Goal: Information Seeking & Learning: Learn about a topic

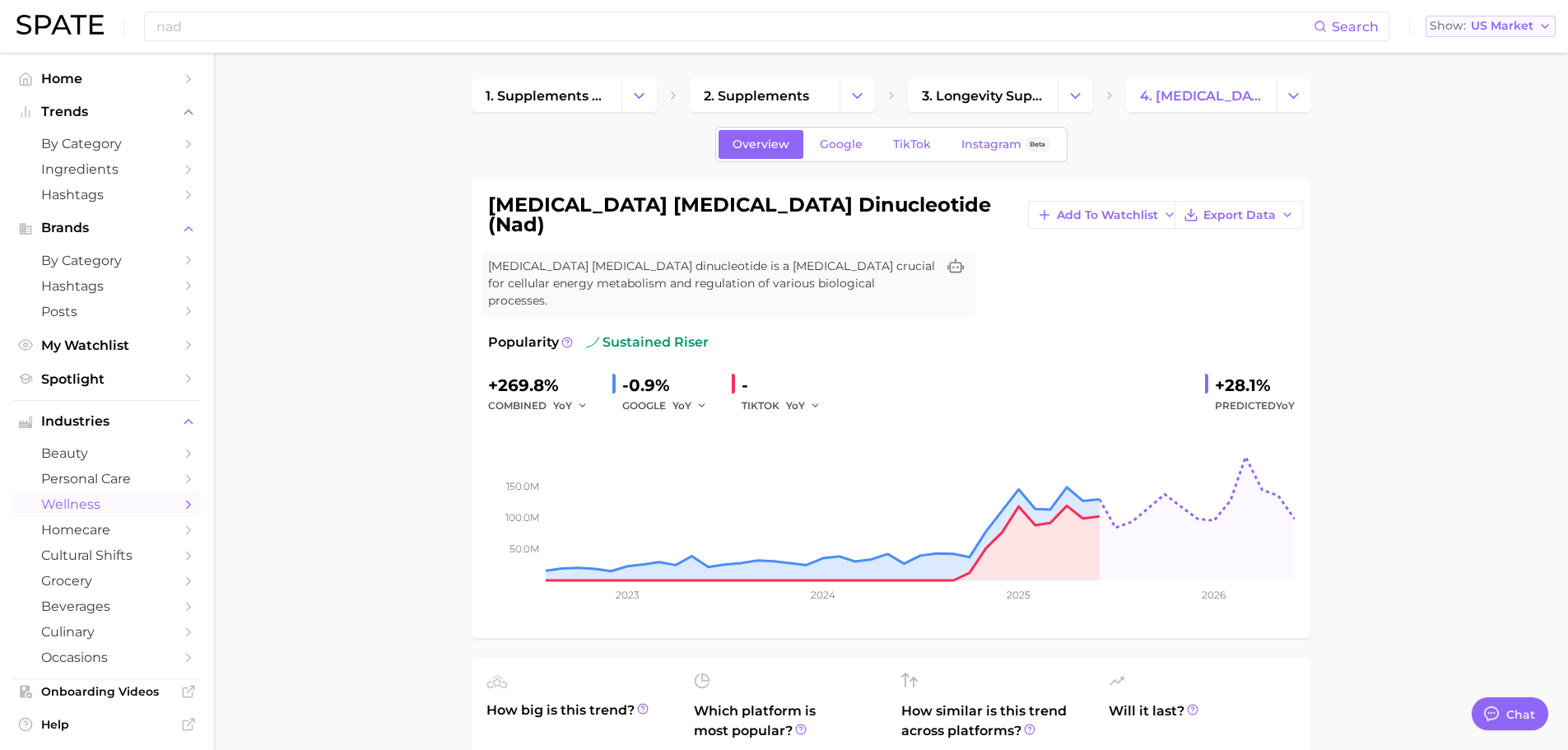
click at [1486, 17] on button "Show US Market" at bounding box center [1490, 26] width 130 height 22
click at [1490, 205] on button "Global" at bounding box center [1483, 201] width 144 height 30
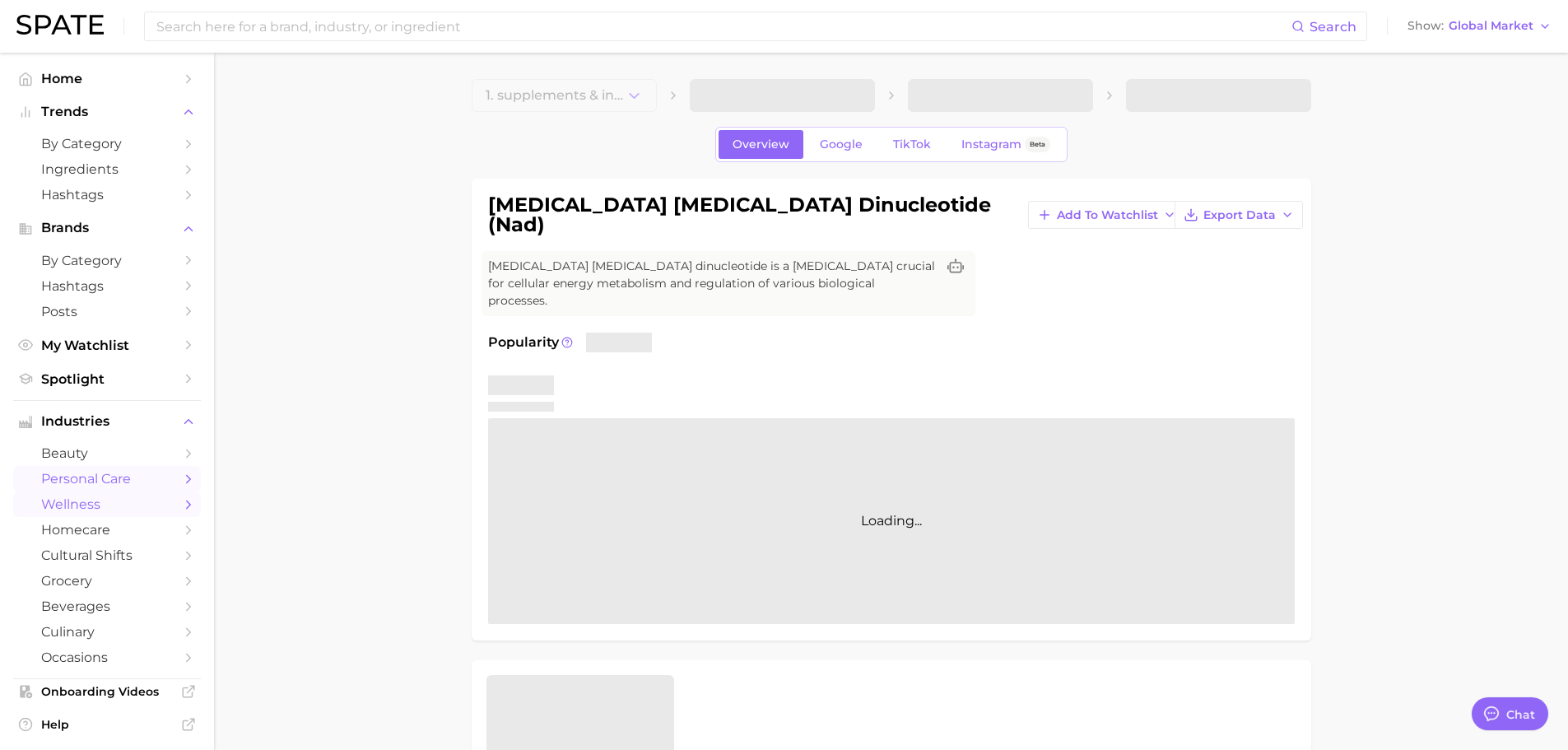
click at [71, 481] on span "personal care" at bounding box center [106, 479] width 132 height 16
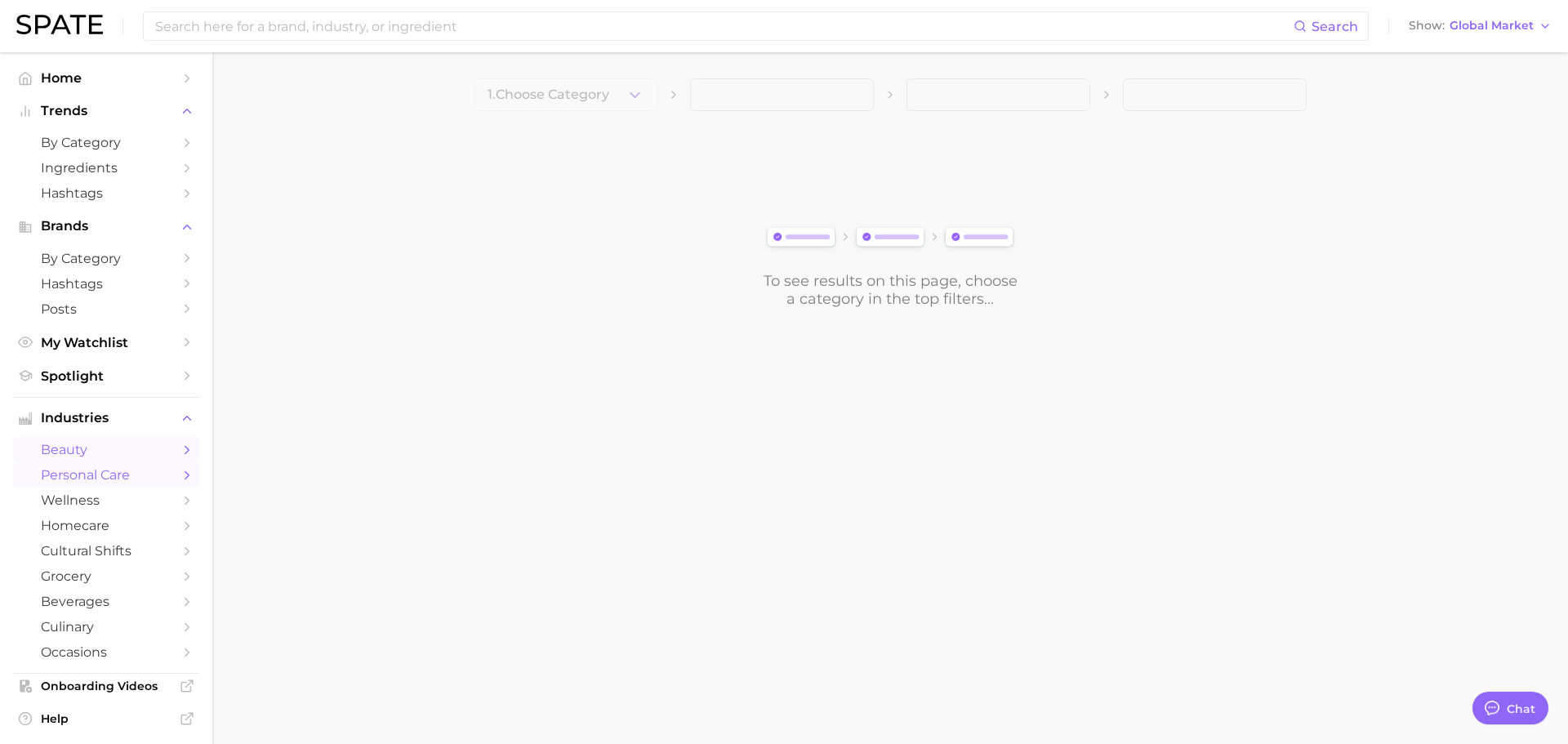
click at [90, 452] on span "beauty" at bounding box center [106, 450] width 131 height 16
click at [598, 99] on span "1. Choose Category" at bounding box center [548, 94] width 122 height 15
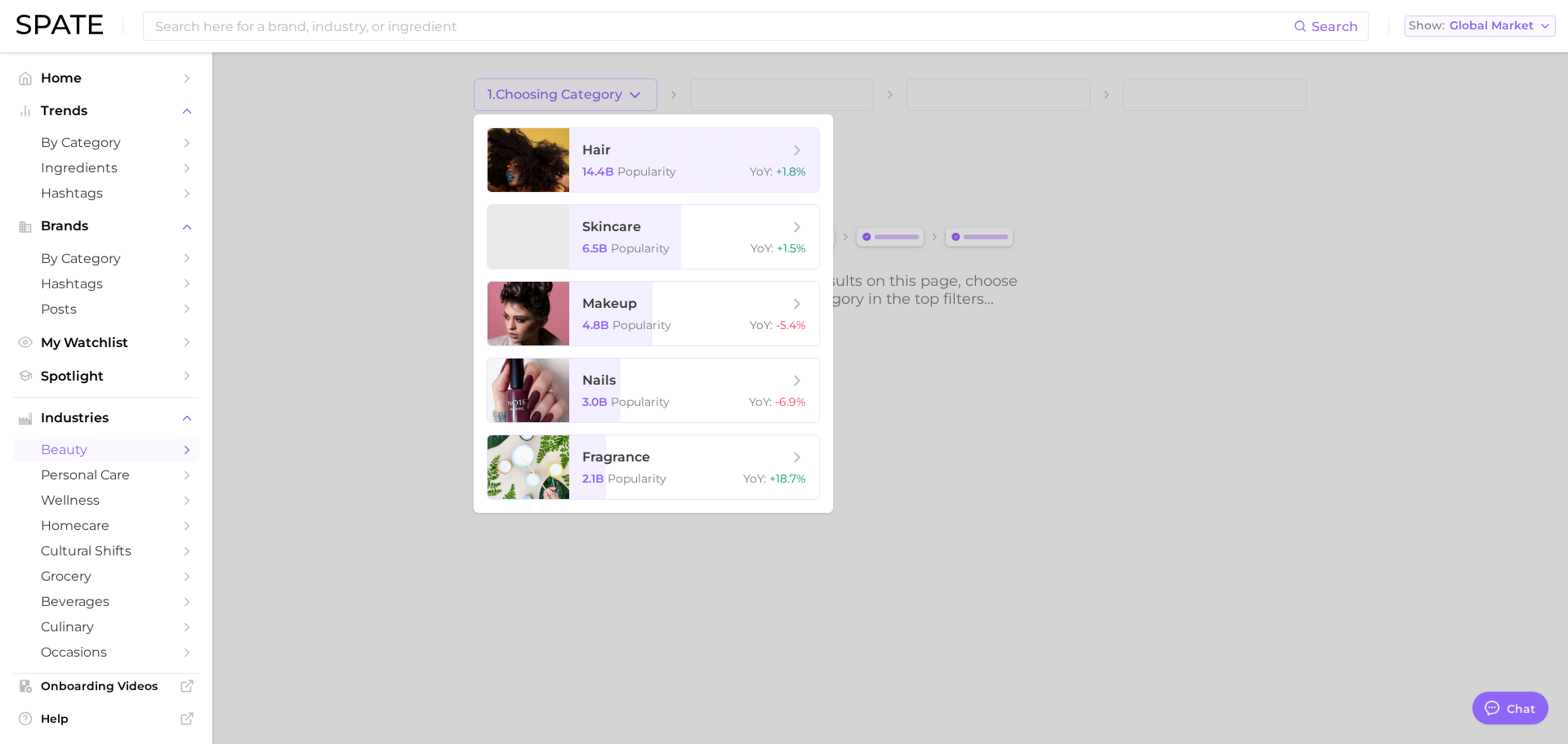
click at [1478, 22] on span "Global Market" at bounding box center [1491, 26] width 84 height 9
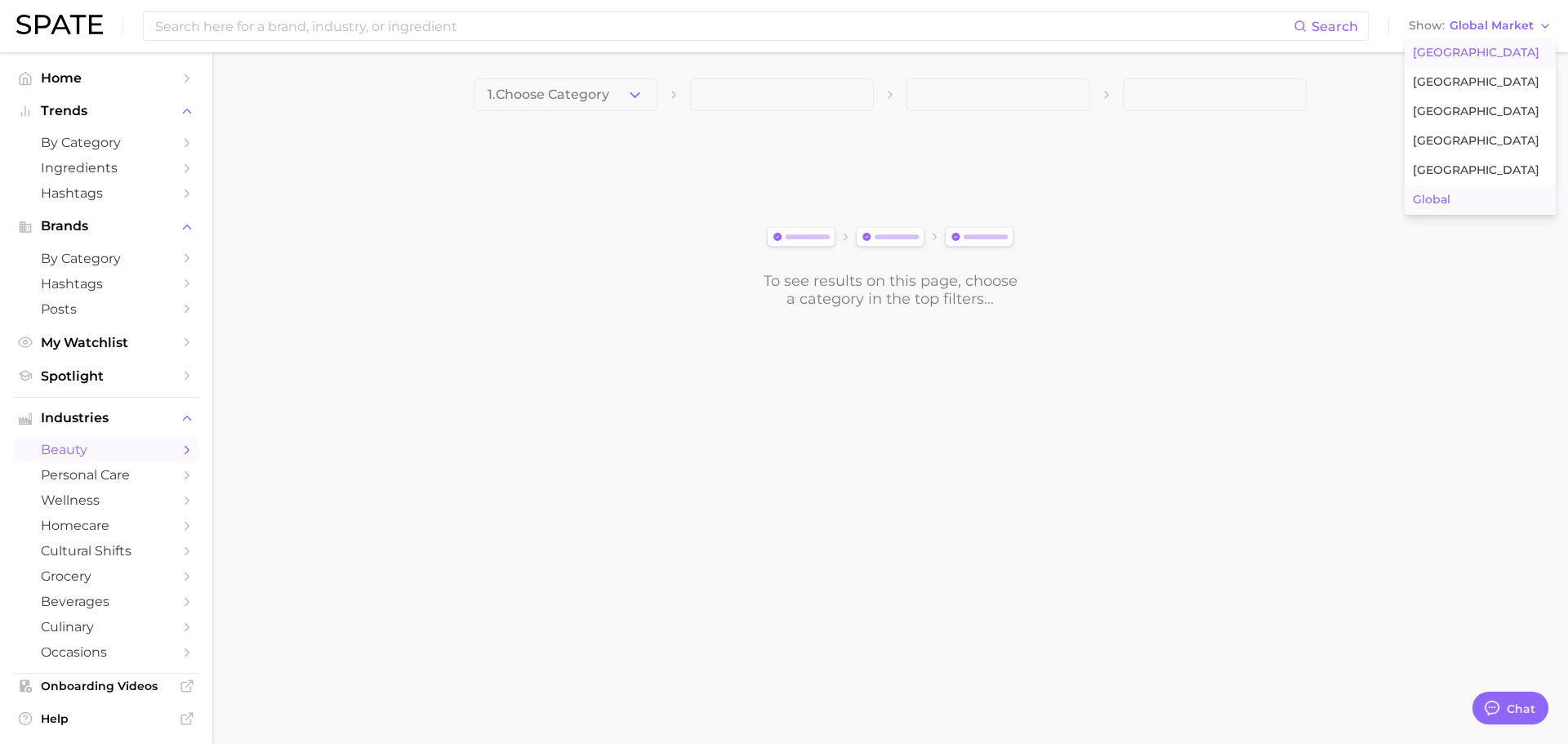
click at [1456, 57] on span "[GEOGRAPHIC_DATA]" at bounding box center [1475, 53] width 126 height 14
click at [104, 475] on span "personal care" at bounding box center [106, 475] width 131 height 16
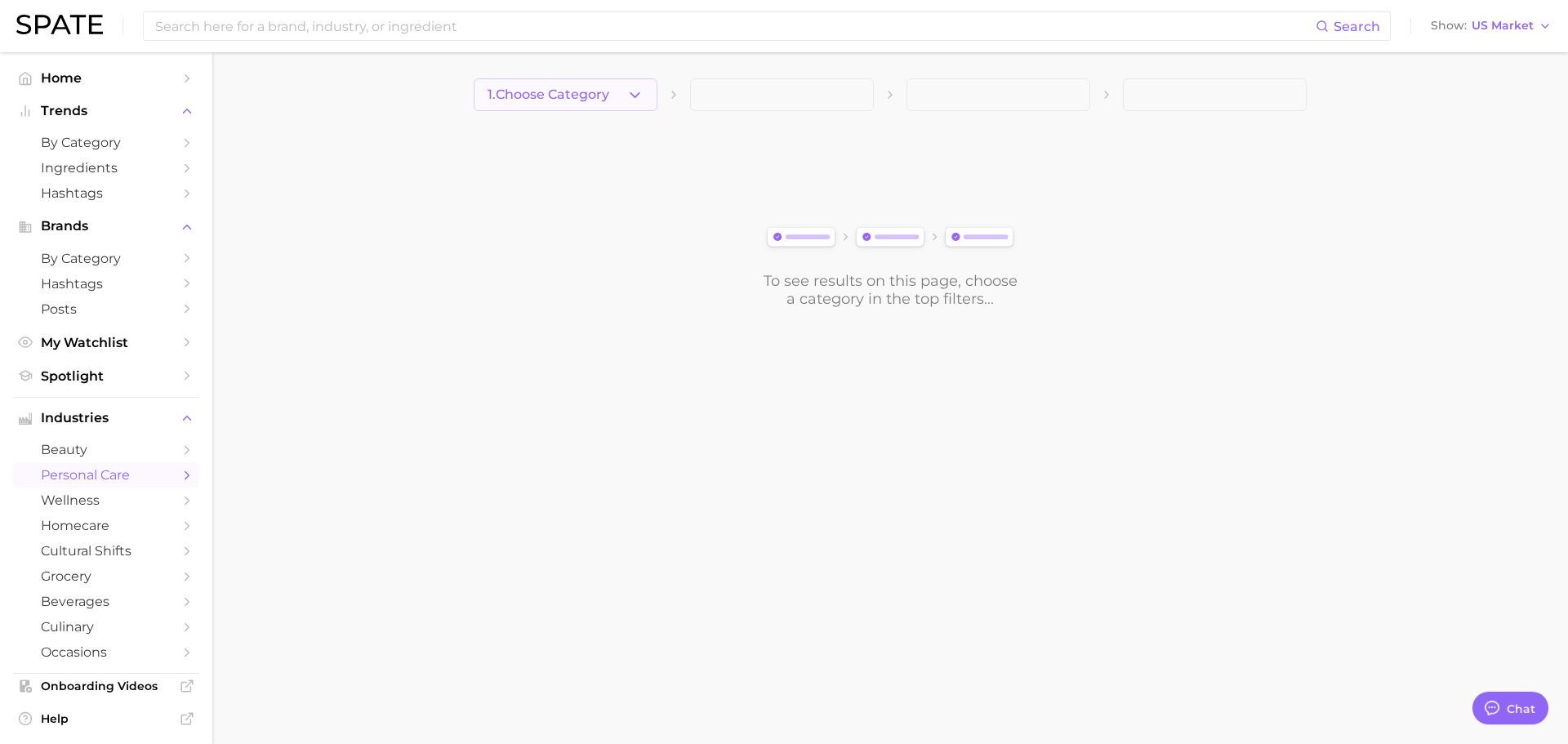
click at [624, 91] on button "1. Choose Category" at bounding box center [566, 95] width 183 height 33
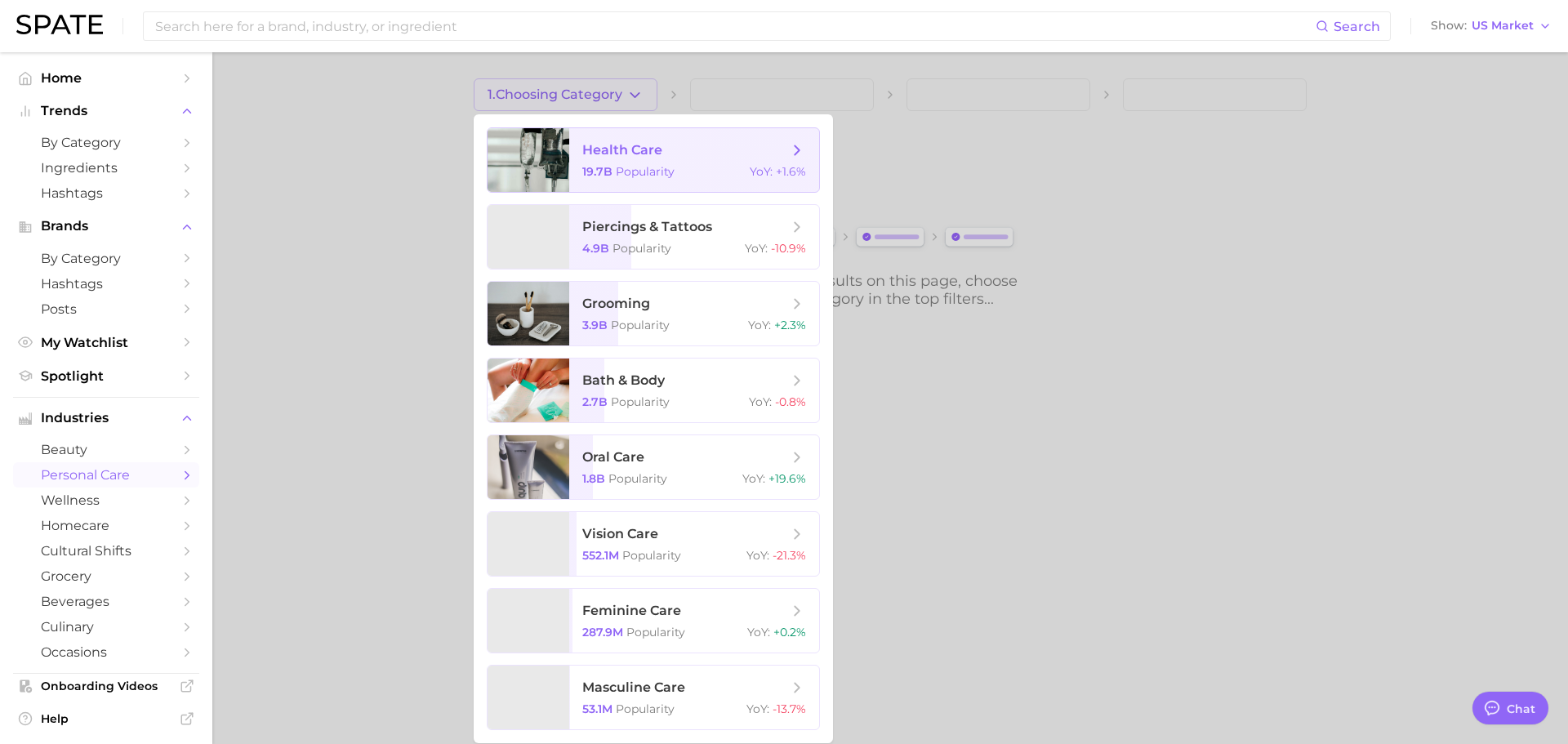
click at [613, 163] on span "health care 19.7b Popularity YoY : +1.6%" at bounding box center [694, 160] width 250 height 64
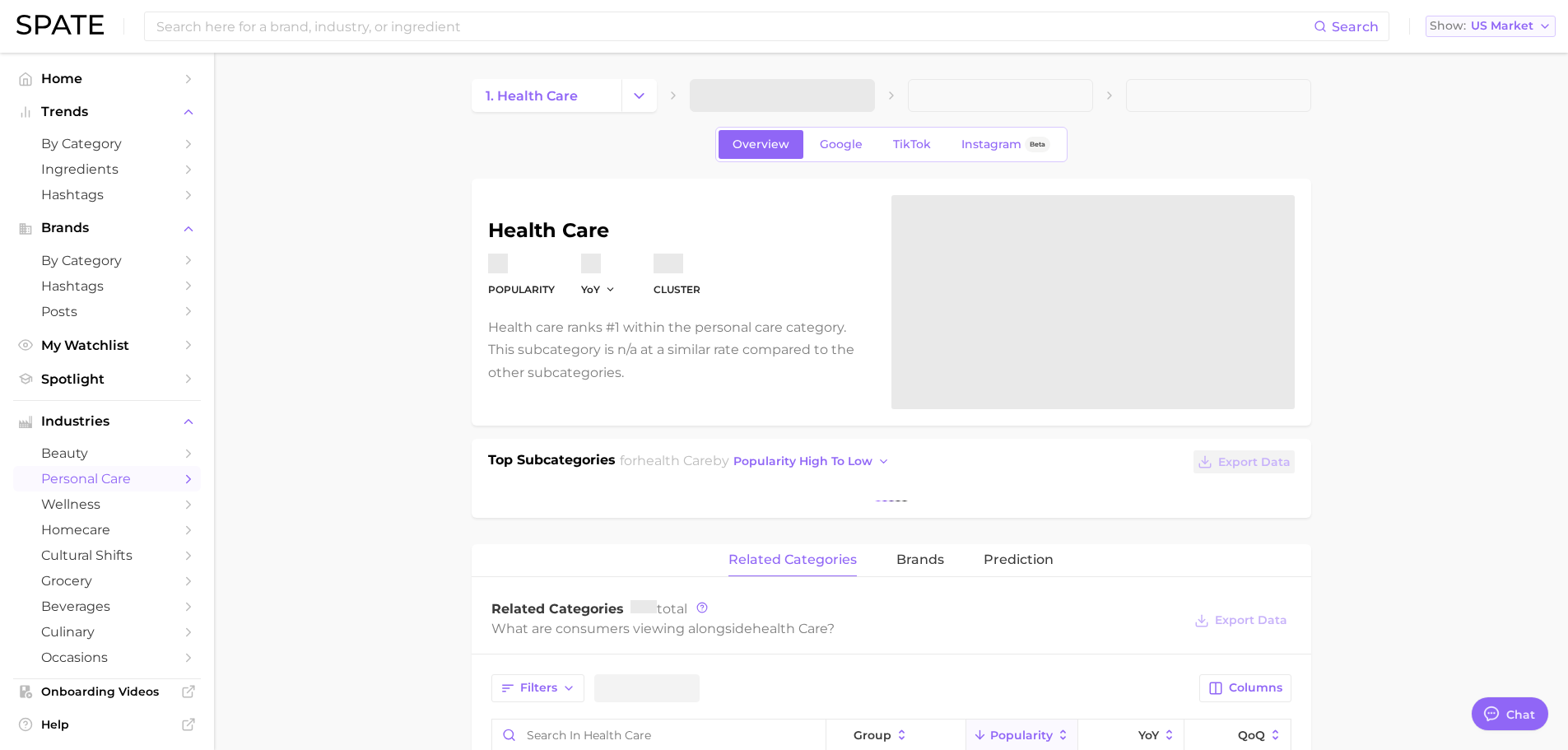
click at [1496, 22] on span "US Market" at bounding box center [1503, 26] width 63 height 9
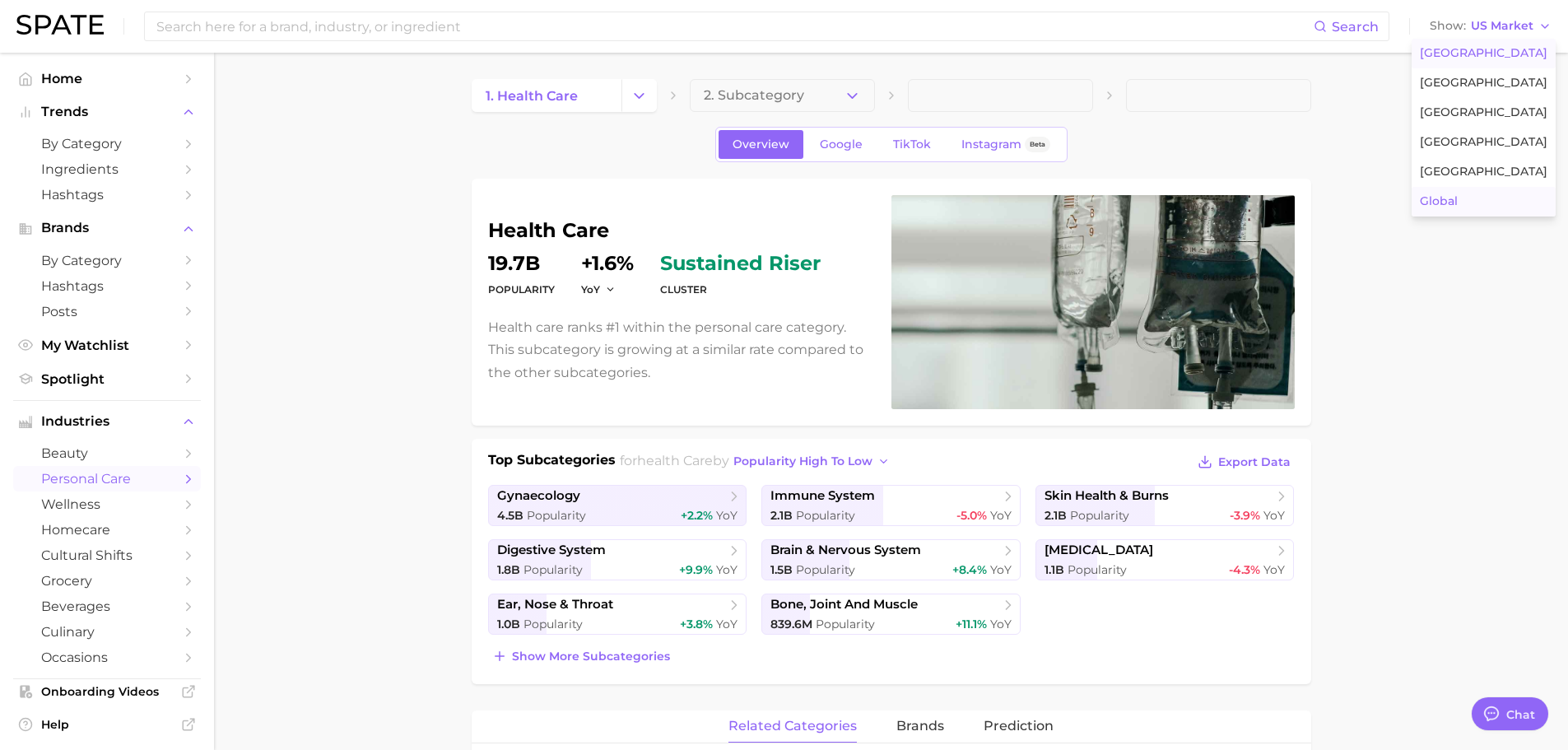
click at [1486, 196] on button "Global" at bounding box center [1483, 201] width 144 height 30
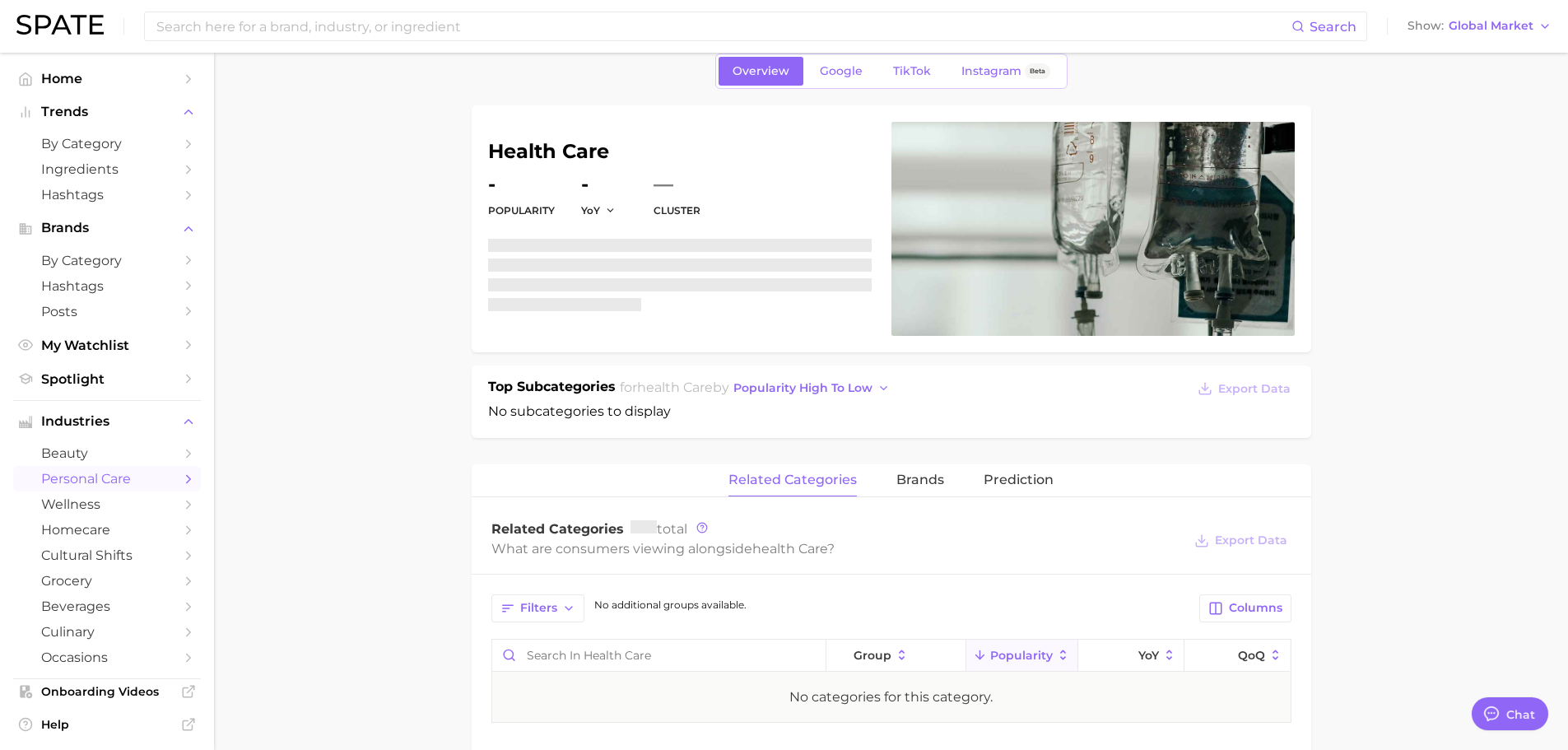
scroll to position [74, 0]
click at [75, 501] on span "wellness" at bounding box center [106, 504] width 132 height 16
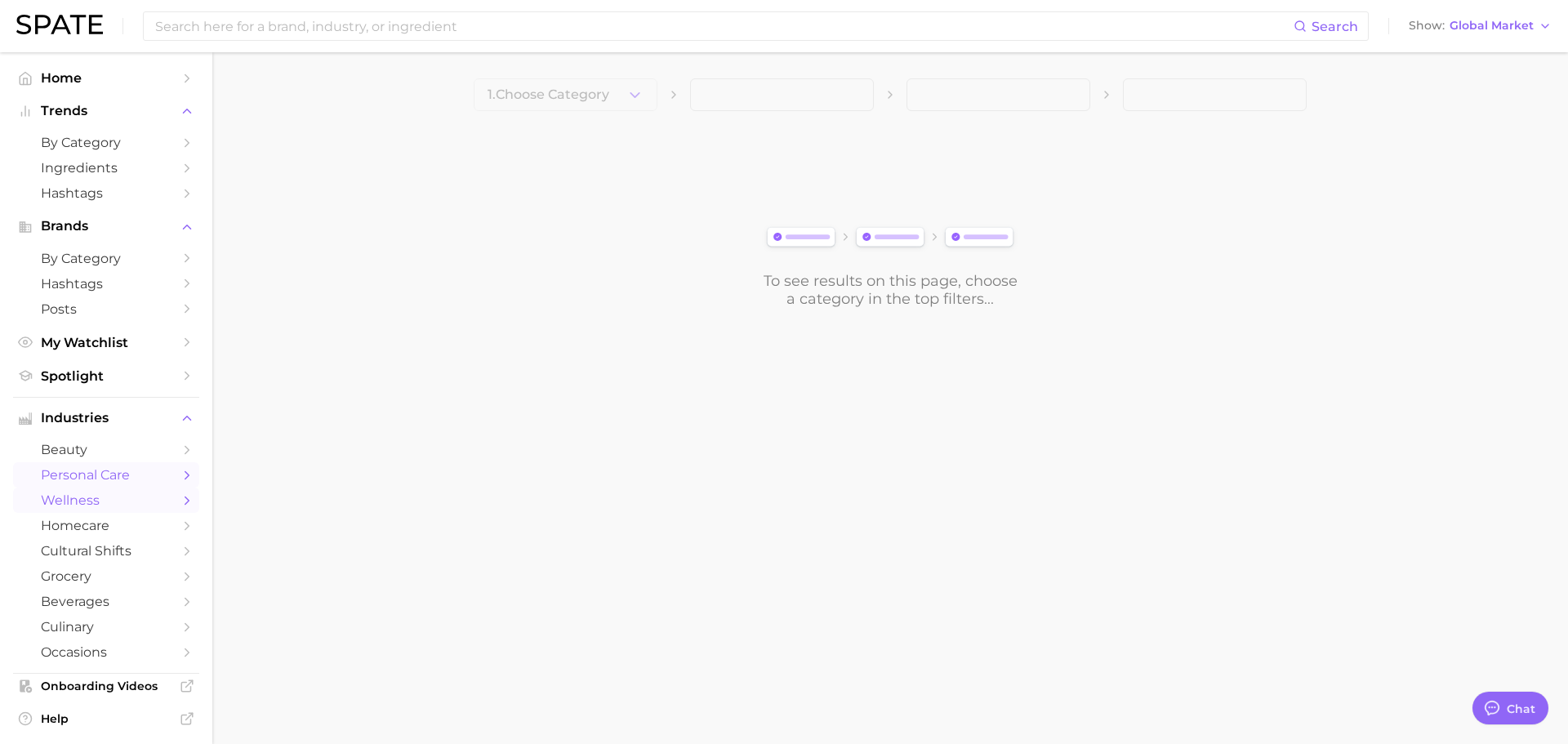
click at [112, 480] on span "personal care" at bounding box center [106, 475] width 131 height 16
click at [86, 520] on span "homecare" at bounding box center [106, 526] width 131 height 16
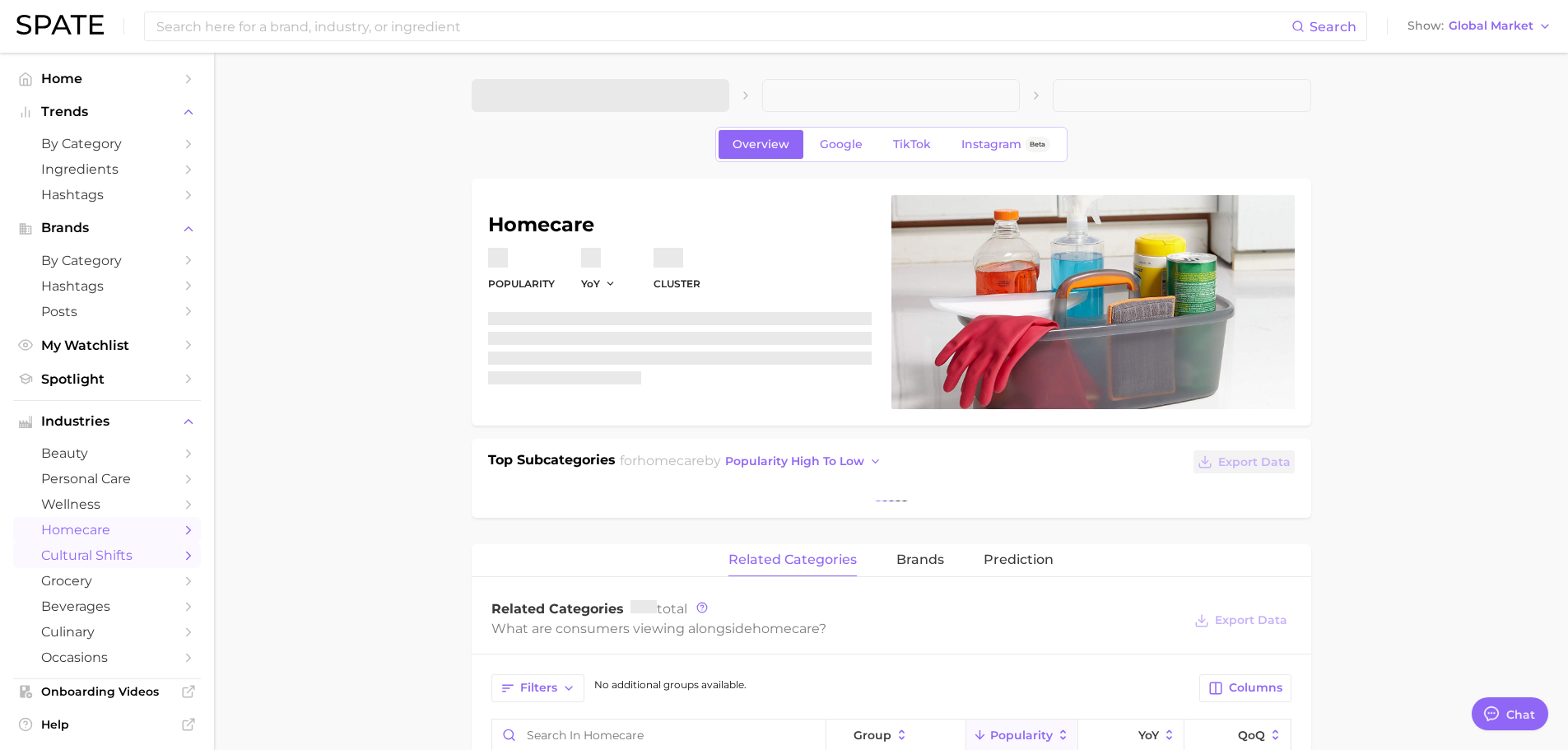
click at [78, 551] on span "cultural shifts" at bounding box center [106, 556] width 132 height 16
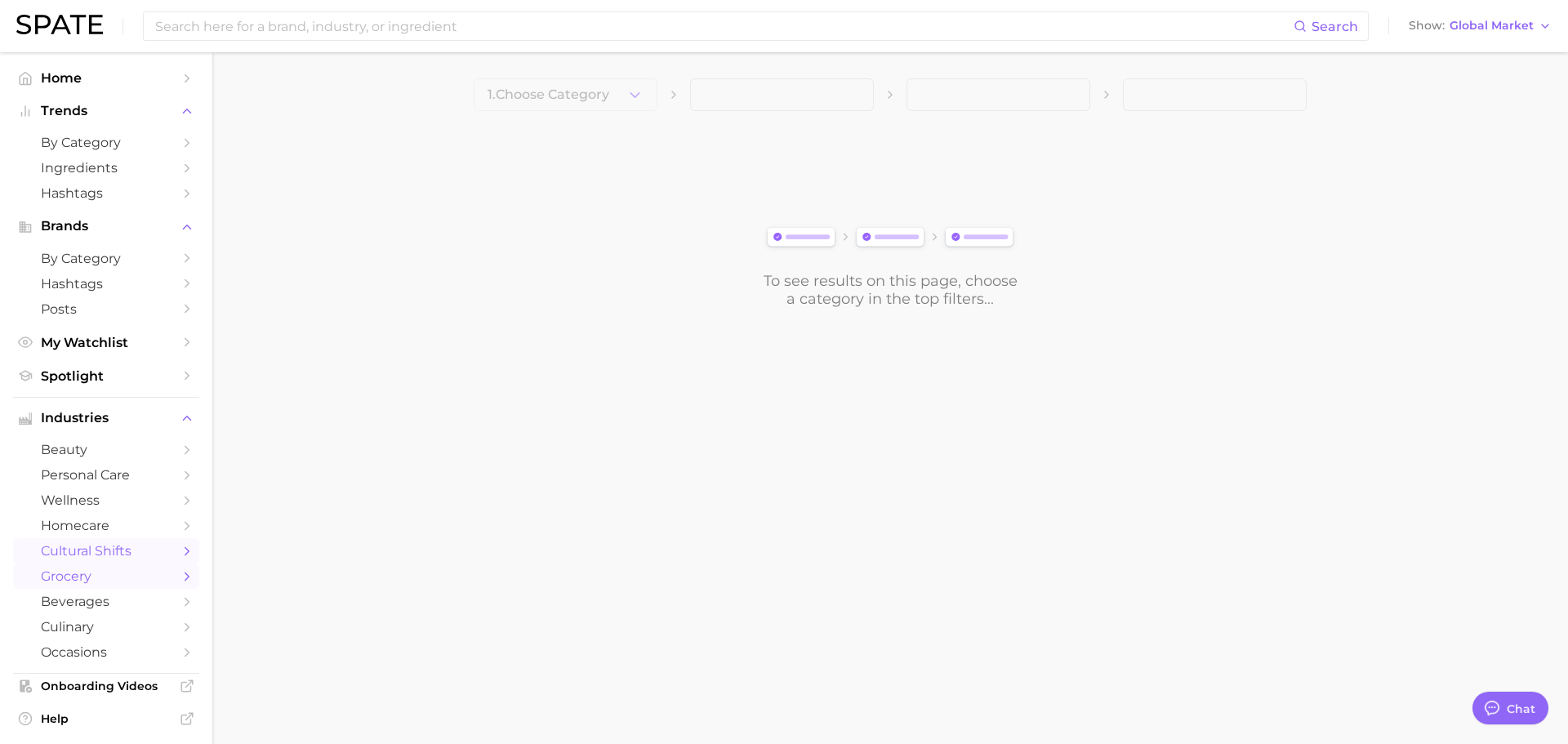
click at [63, 580] on span "grocery" at bounding box center [106, 576] width 131 height 16
click at [95, 593] on span "beverages" at bounding box center [106, 601] width 131 height 16
click at [76, 644] on link "occasions" at bounding box center [106, 651] width 186 height 25
click at [75, 631] on span "culinary" at bounding box center [106, 627] width 131 height 16
click at [96, 459] on link "beauty" at bounding box center [106, 449] width 186 height 25
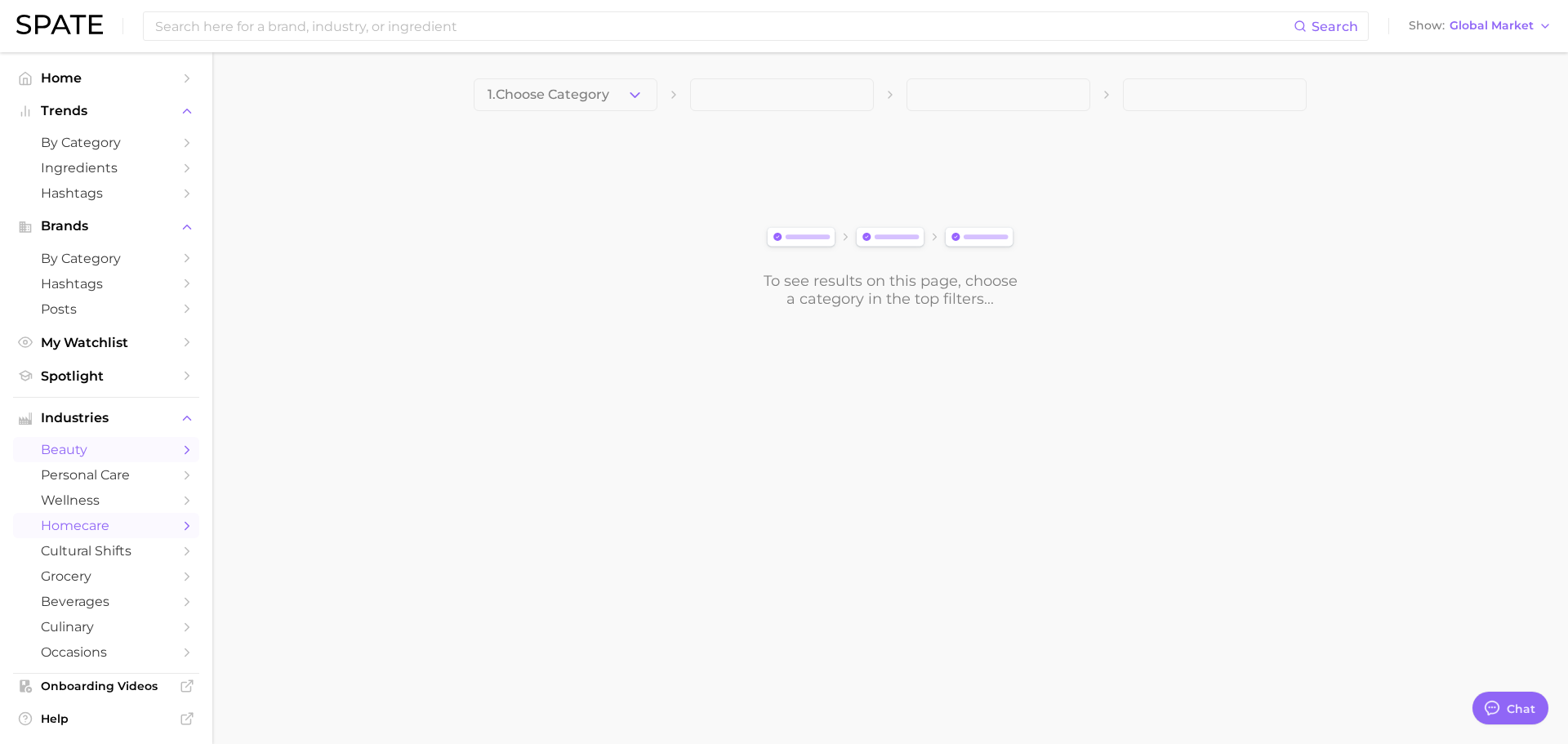
click at [103, 522] on span "homecare" at bounding box center [106, 526] width 131 height 16
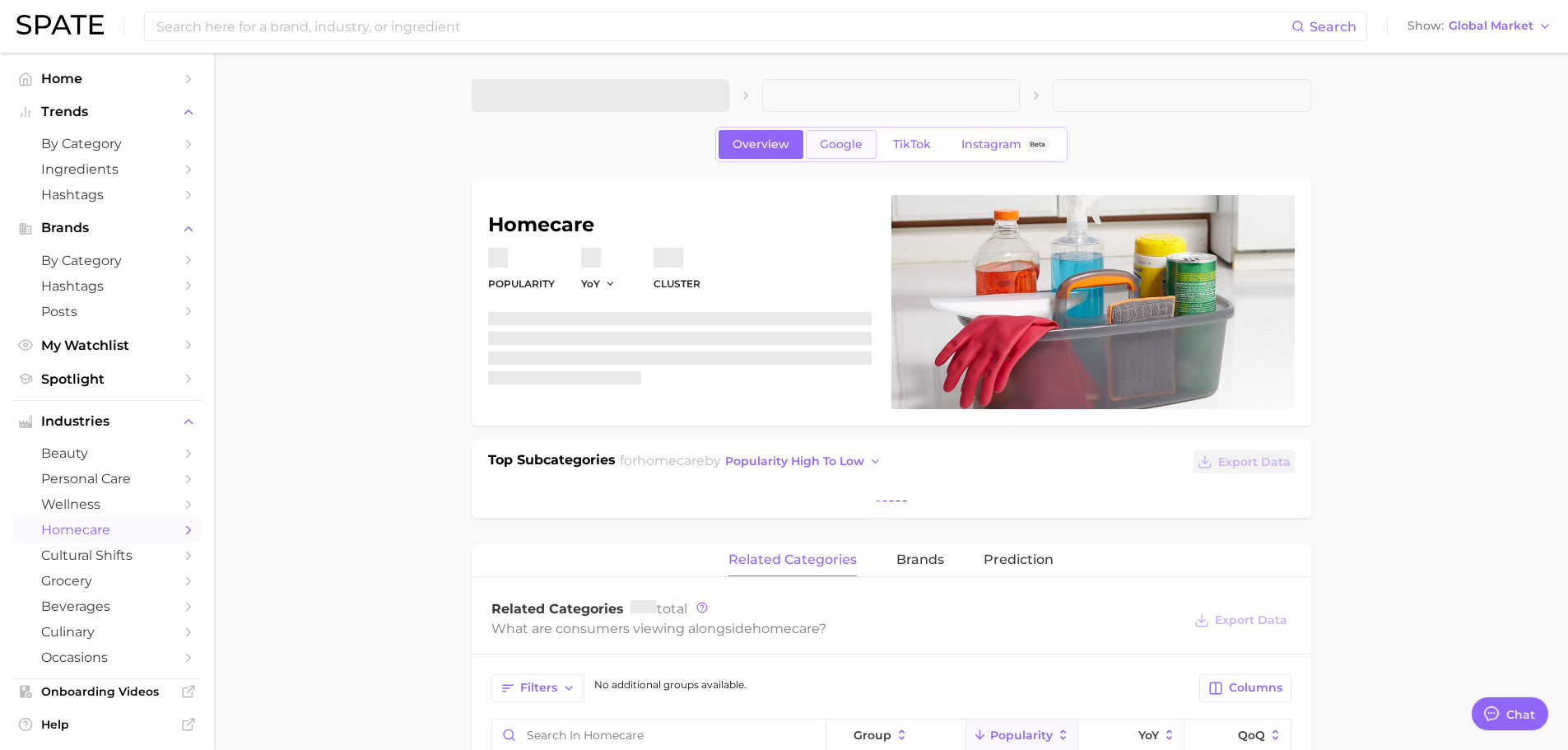
click at [840, 144] on span "Google" at bounding box center [841, 145] width 43 height 14
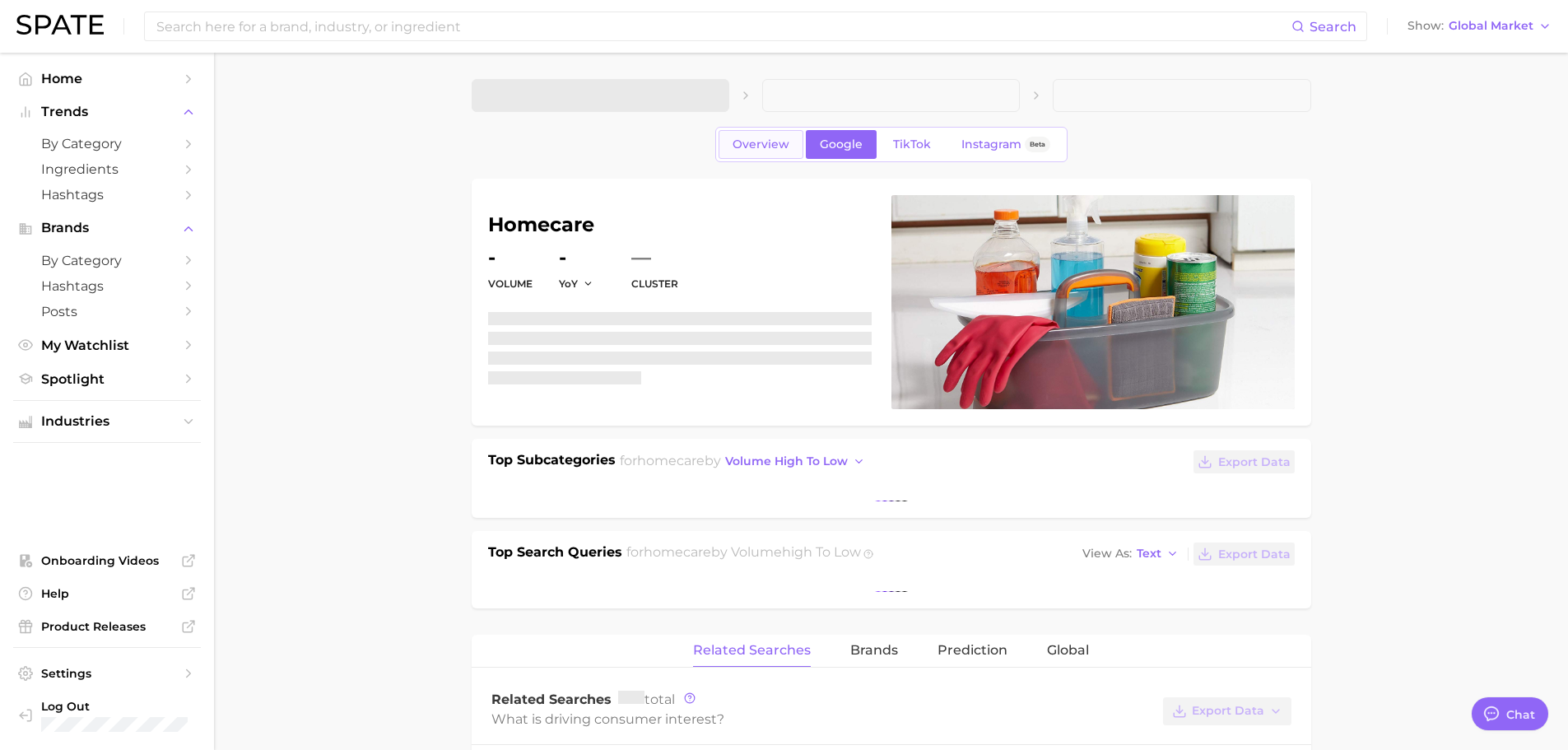
click at [753, 147] on span "Overview" at bounding box center [760, 145] width 57 height 14
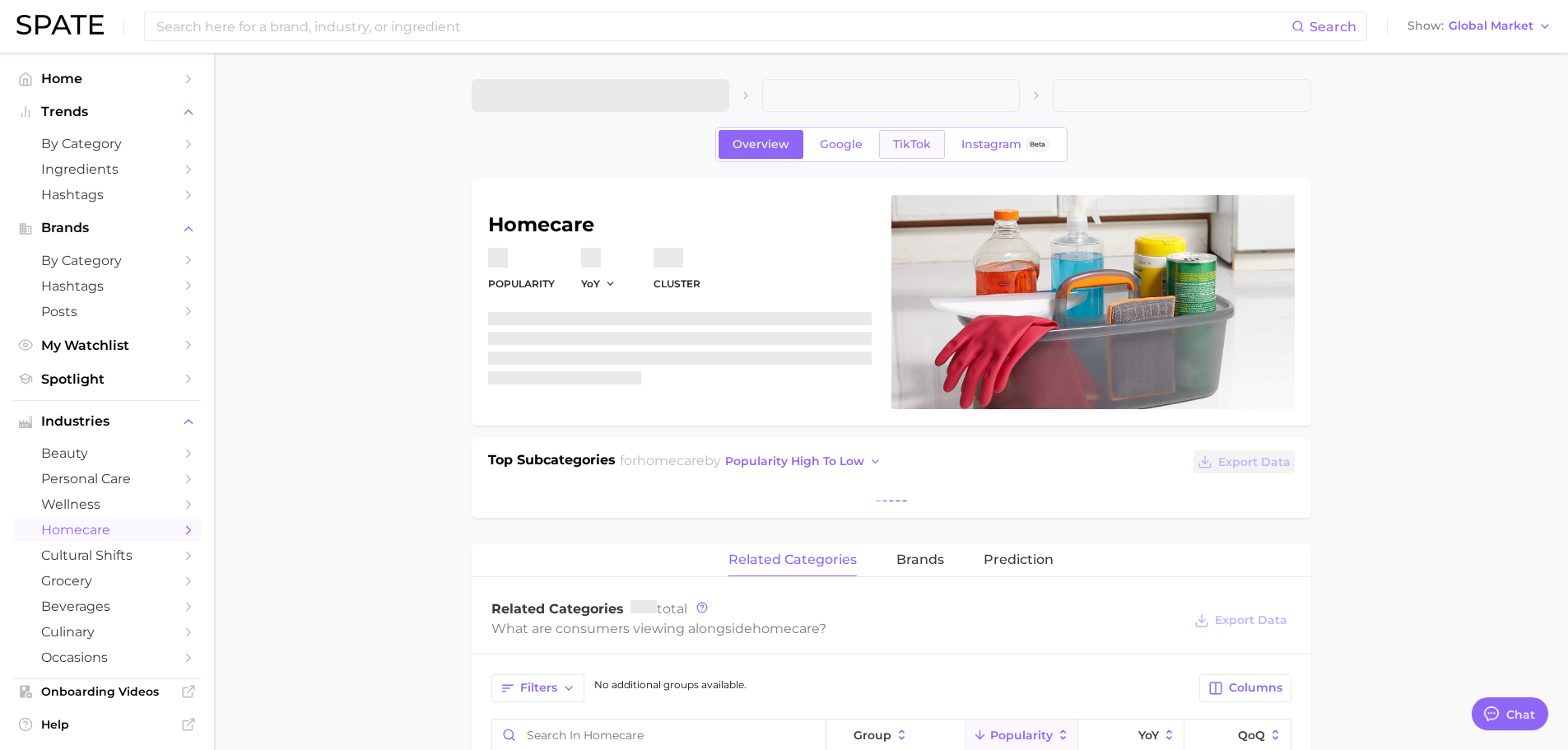
click at [905, 140] on span "TikTok" at bounding box center [911, 145] width 37 height 14
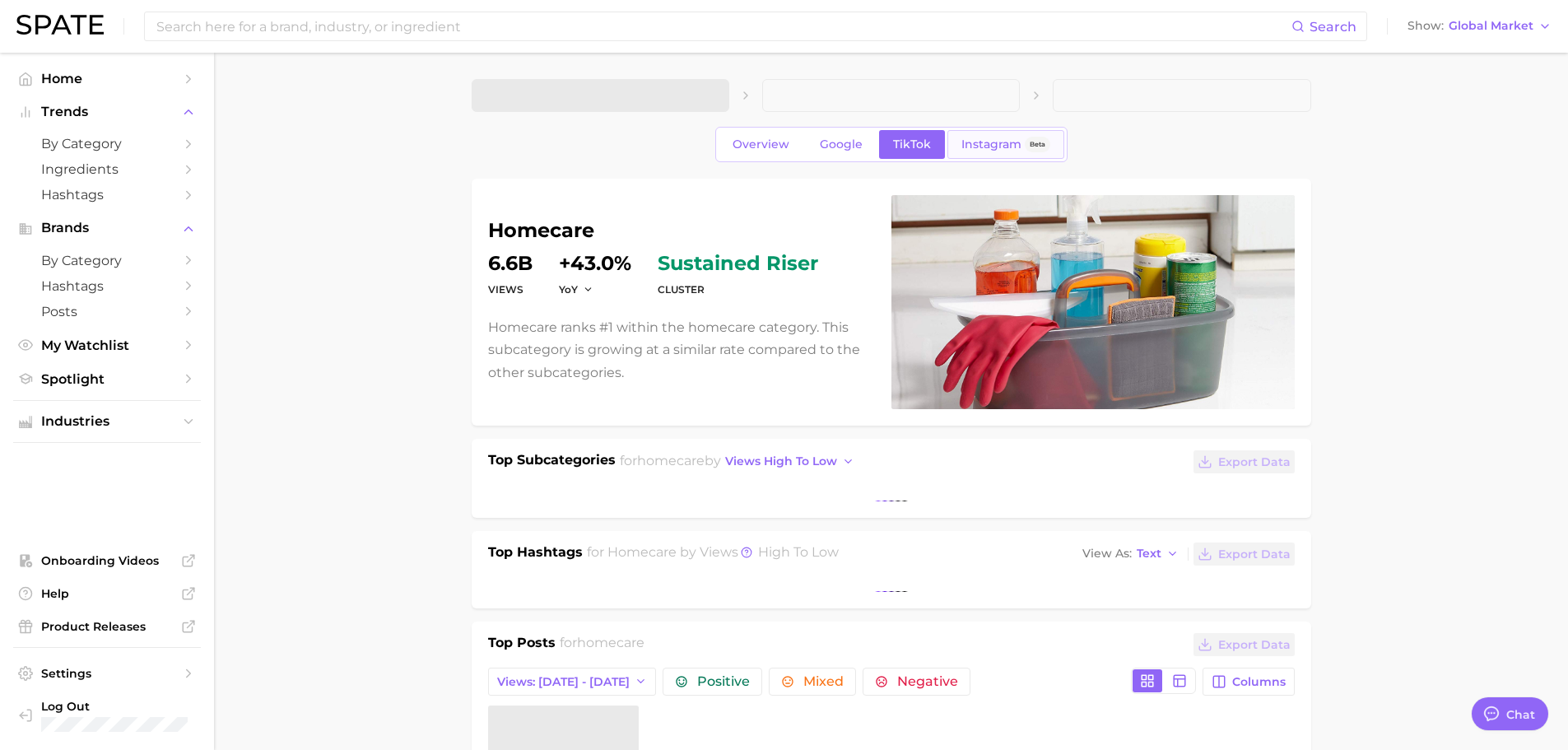
click at [993, 138] on span "Instagram" at bounding box center [992, 145] width 60 height 14
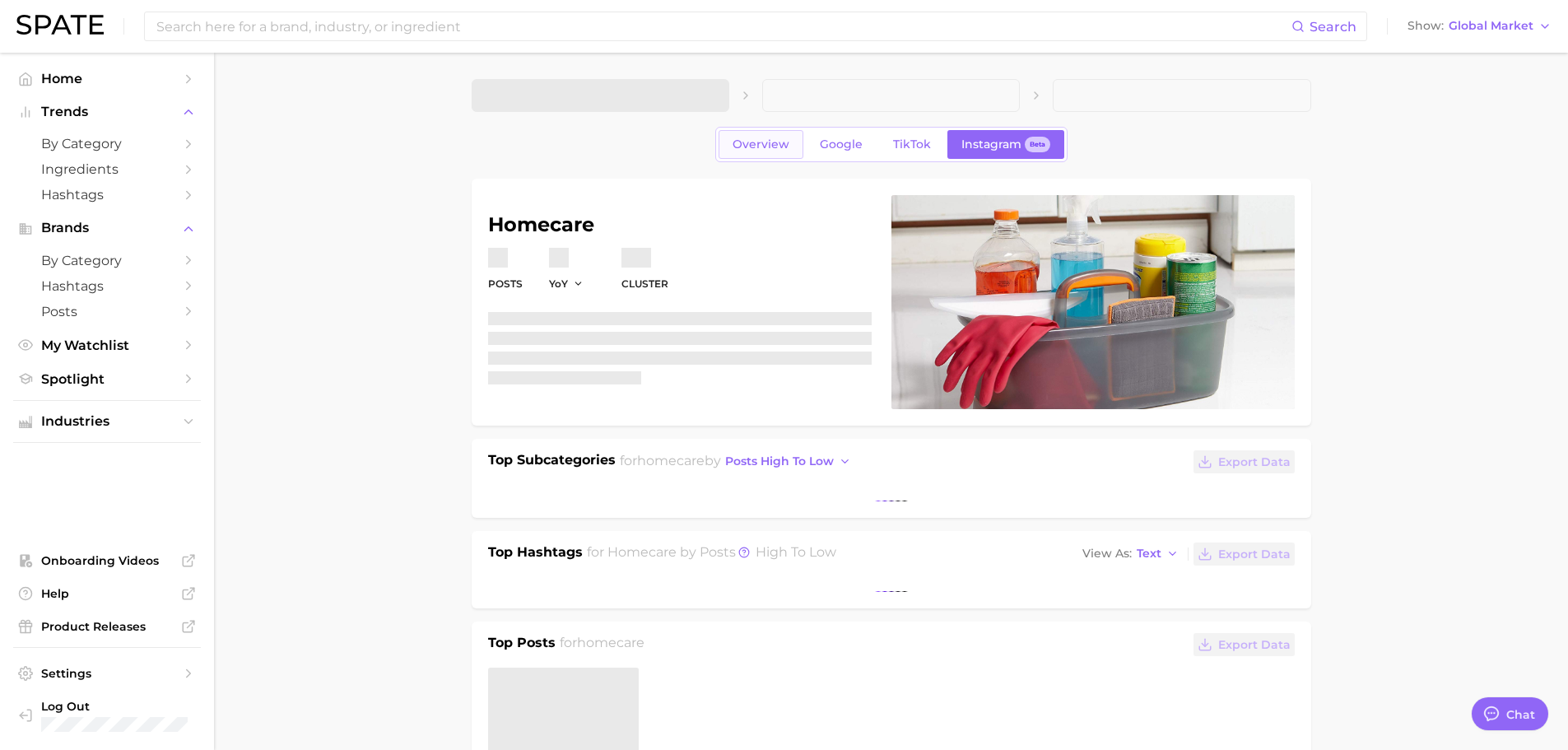
click at [758, 147] on span "Overview" at bounding box center [760, 145] width 57 height 14
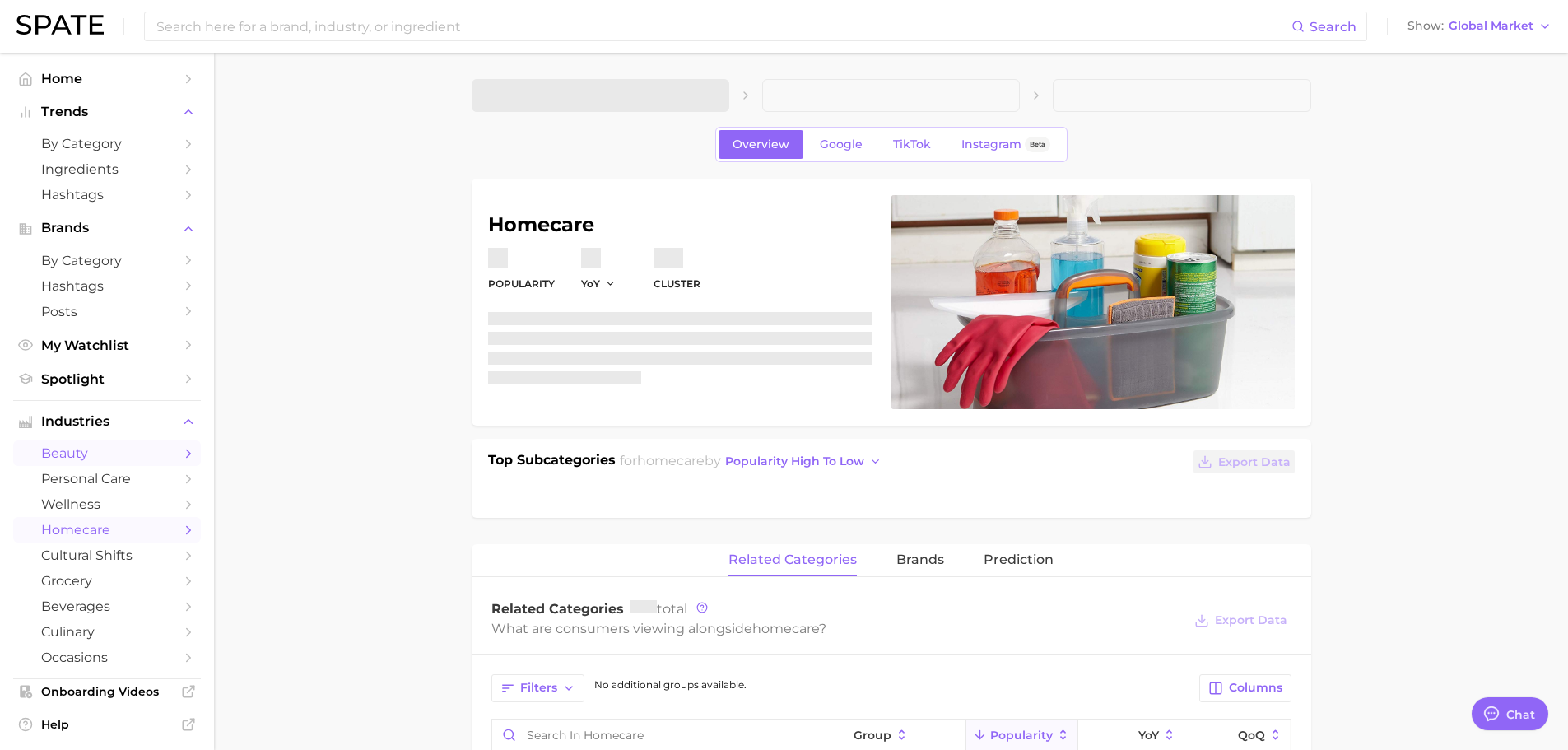
click at [89, 456] on span "beauty" at bounding box center [106, 453] width 132 height 16
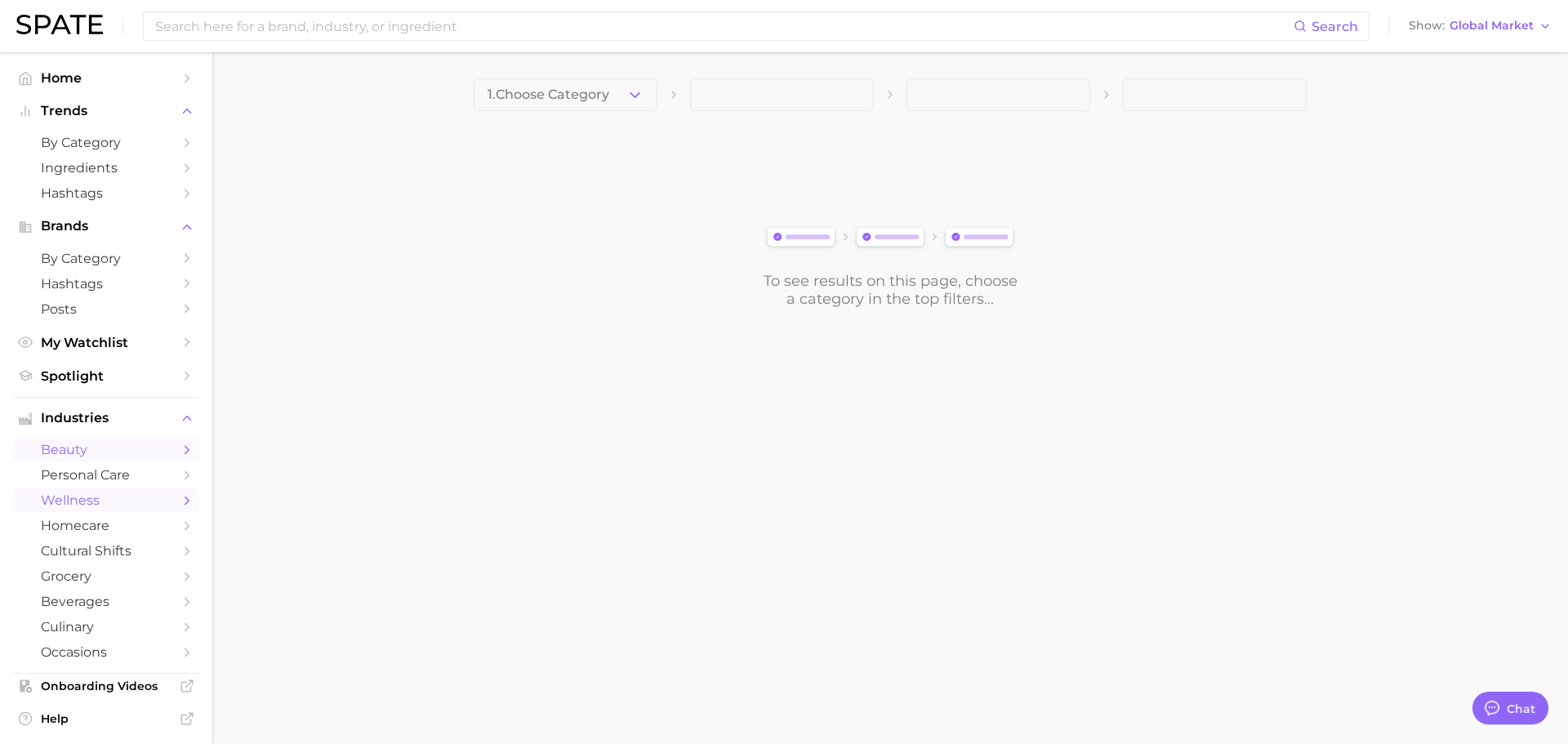
click at [97, 491] on link "wellness" at bounding box center [106, 500] width 186 height 25
click at [93, 473] on span "personal care" at bounding box center [106, 475] width 131 height 16
click at [1489, 22] on span "Global Market" at bounding box center [1491, 26] width 84 height 9
click at [1481, 51] on span "[GEOGRAPHIC_DATA]" at bounding box center [1475, 53] width 126 height 14
click at [1482, 26] on span "US Market" at bounding box center [1502, 26] width 62 height 9
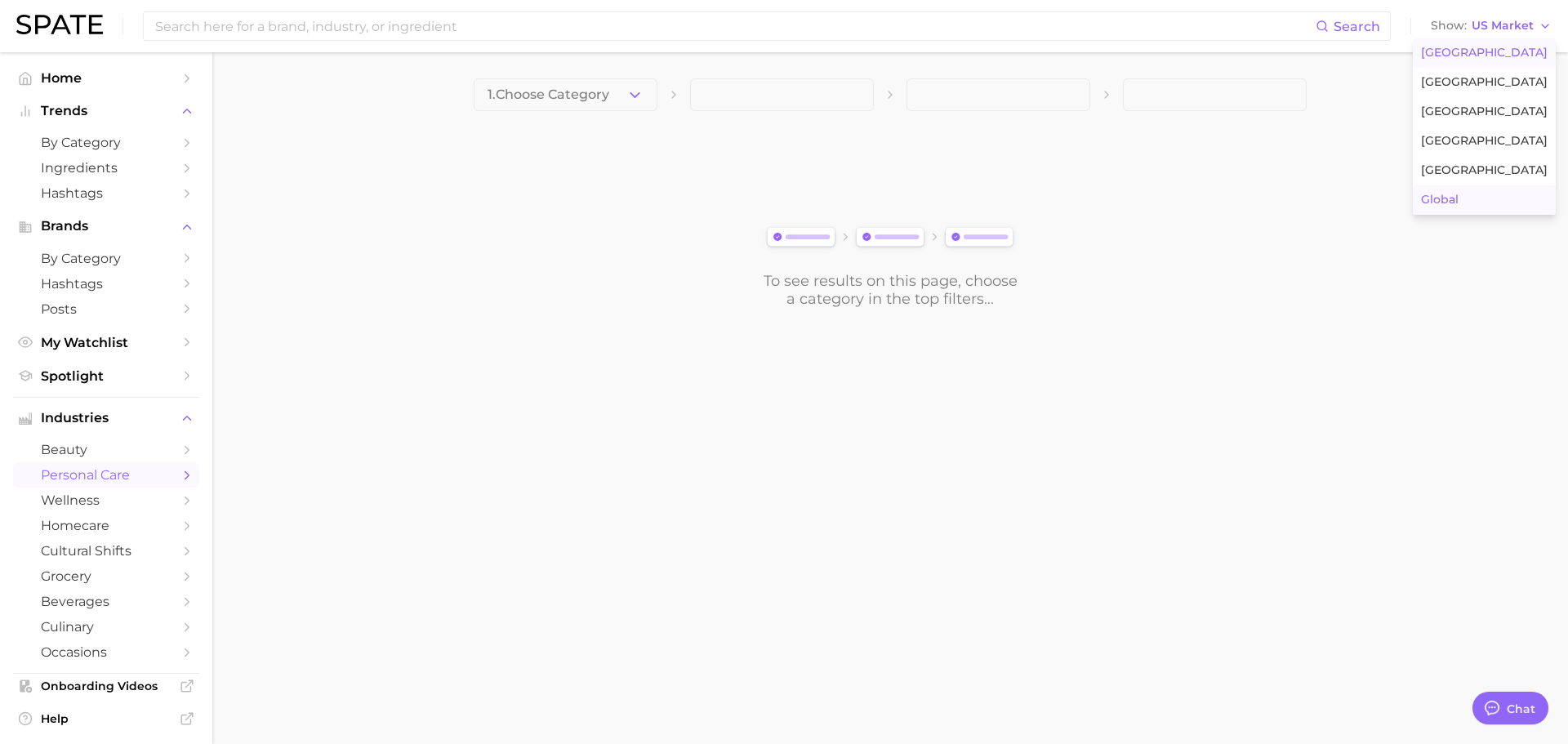
click at [1458, 200] on span "Global" at bounding box center [1439, 200] width 37 height 14
click at [1494, 41] on div "Search Show Global Market" at bounding box center [784, 26] width 1535 height 52
click at [1491, 22] on span "Global Market" at bounding box center [1491, 26] width 84 height 9
click at [1472, 28] on span "Global Market" at bounding box center [1491, 26] width 84 height 9
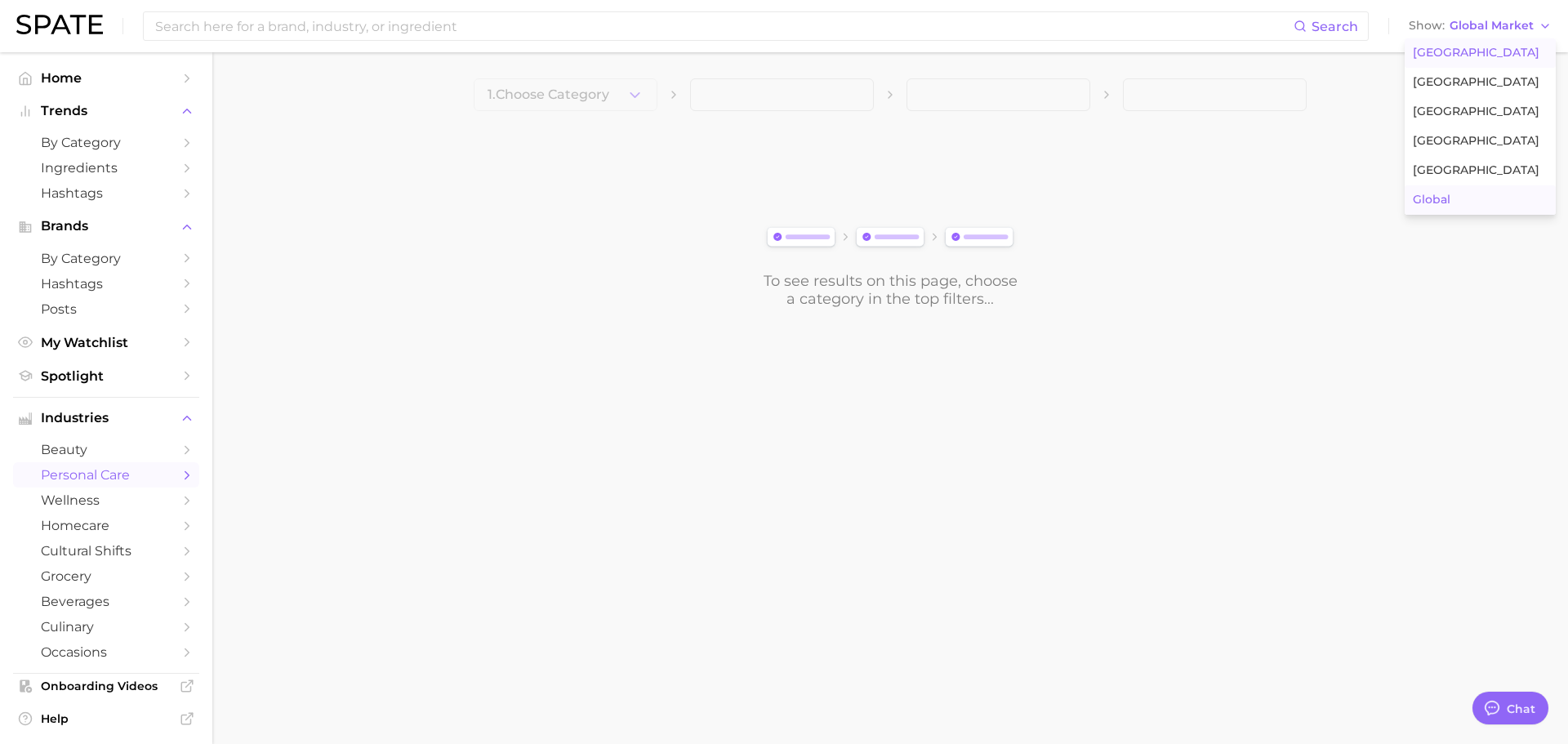
click at [1465, 55] on span "[GEOGRAPHIC_DATA]" at bounding box center [1475, 53] width 126 height 14
